Goal: Task Accomplishment & Management: Use online tool/utility

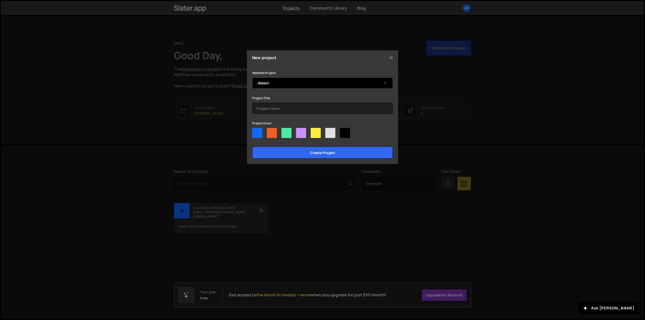
click at [386, 87] on select "-Select- Aevion" at bounding box center [322, 83] width 141 height 11
select select "68c4f2c265eb10a4056249ed"
click at [252, 78] on select "-Select- Aevion" at bounding box center [322, 83] width 141 height 11
click at [346, 109] on input "text" at bounding box center [322, 108] width 141 height 11
click at [390, 54] on button "Close" at bounding box center [391, 58] width 8 height 8
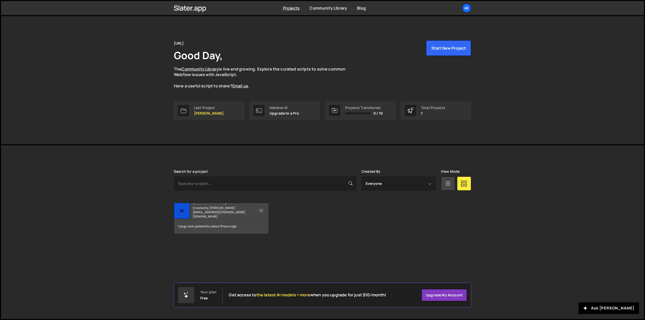
click at [216, 212] on small "Created by [PERSON_NAME][EMAIL_ADDRESS][PERSON_NAME][DOMAIN_NAME]" at bounding box center [223, 212] width 61 height 13
